Goal: Information Seeking & Learning: Learn about a topic

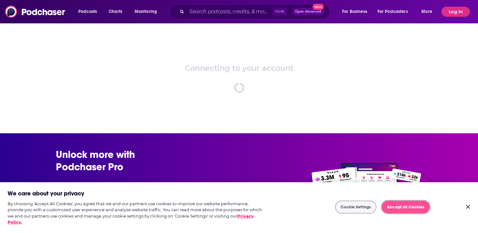
click at [393, 208] on button "Accept All Cookies" at bounding box center [406, 207] width 48 height 13
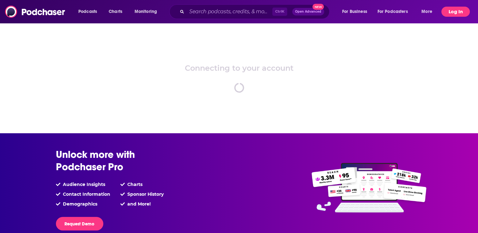
click at [462, 14] on button "Log In" at bounding box center [456, 12] width 28 height 10
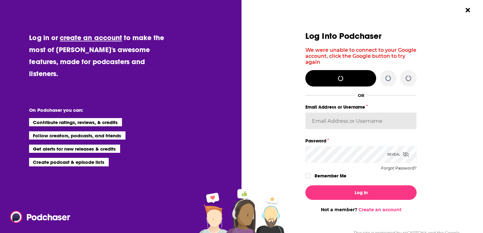
type input "[PERSON_NAME][EMAIL_ADDRESS][DOMAIN_NAME]"
click at [307, 177] on icon "Dialog" at bounding box center [308, 176] width 4 height 4
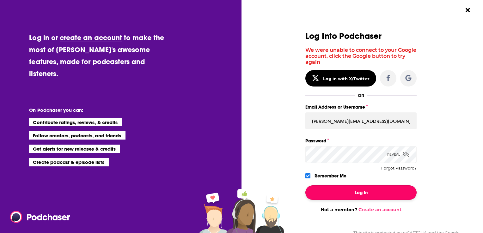
click at [322, 193] on button "Log In" at bounding box center [360, 193] width 111 height 15
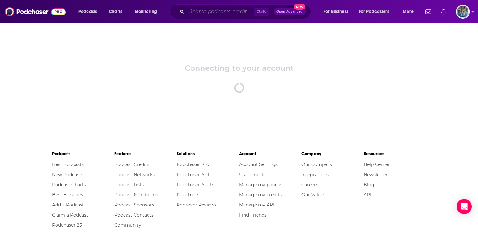
click at [236, 15] on input "Search podcasts, credits, & more..." at bounding box center [220, 12] width 67 height 10
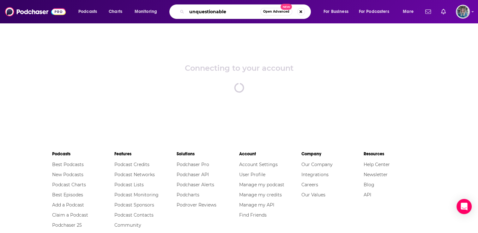
type input "unquestionable"
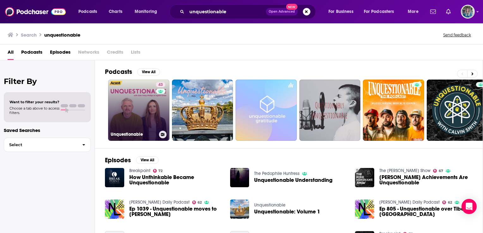
click at [142, 107] on link "43 Unquestionable" at bounding box center [138, 110] width 61 height 61
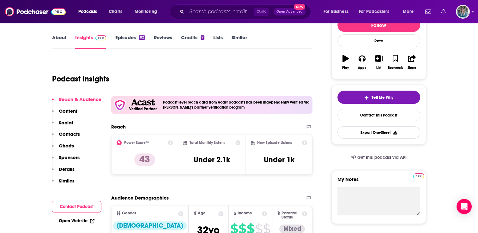
scroll to position [83, 0]
